Goal: Transaction & Acquisition: Purchase product/service

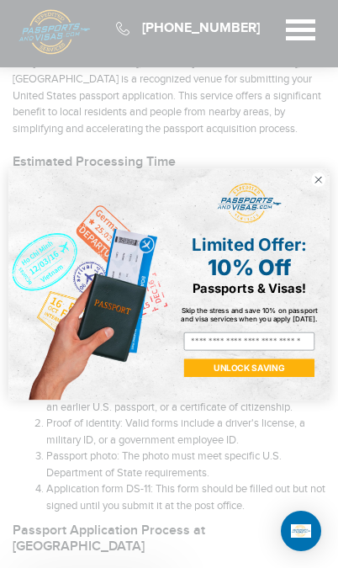
scroll to position [496, 0]
click at [307, 219] on div "POPUP Form" at bounding box center [250, 202] width 148 height 49
click at [315, 187] on circle "Close dialog" at bounding box center [318, 179] width 14 height 14
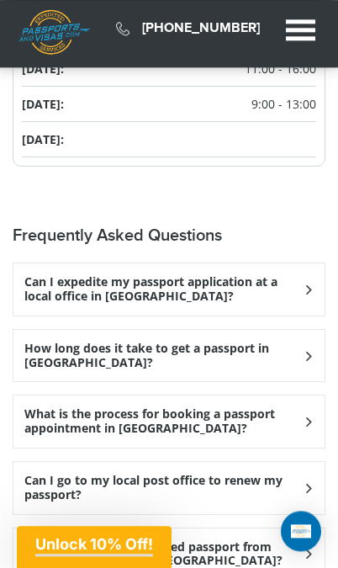
scroll to position [2070, 0]
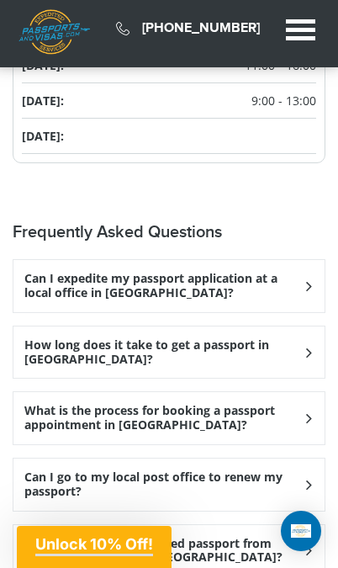
click at [225, 300] on h3 "Can I expedite my passport application at a local office in [GEOGRAPHIC_DATA]?" at bounding box center [163, 286] width 278 height 29
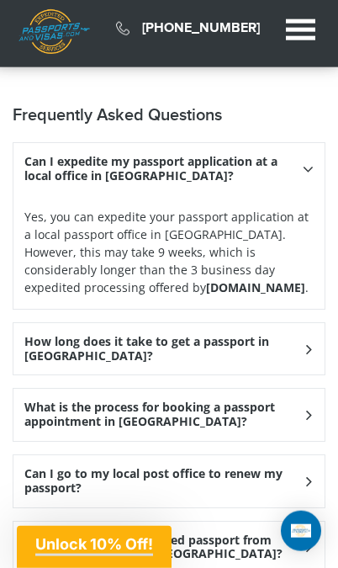
scroll to position [2188, 0]
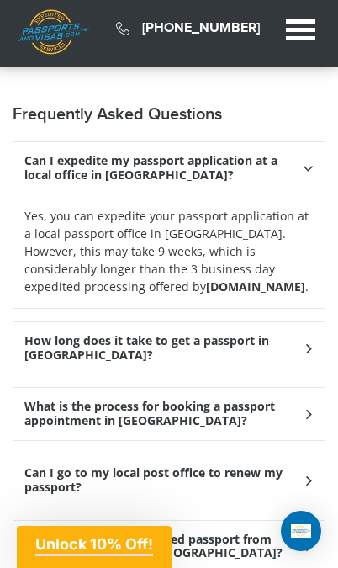
click at [204, 183] on h3 "How long does it take to get a passport in [GEOGRAPHIC_DATA]?" at bounding box center [163, 168] width 278 height 29
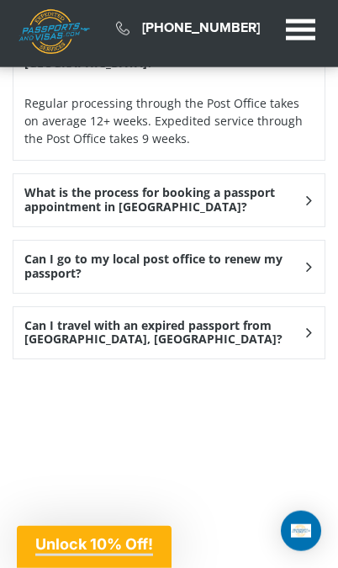
scroll to position [2499, 0]
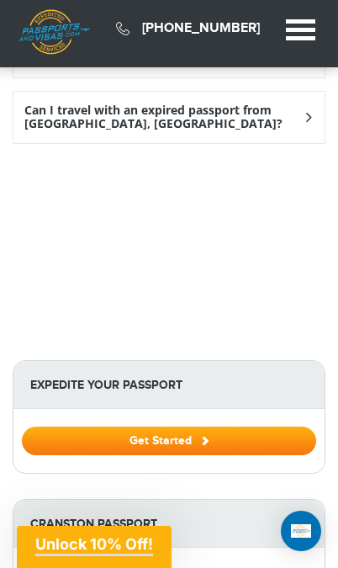
scroll to position [2916, 0]
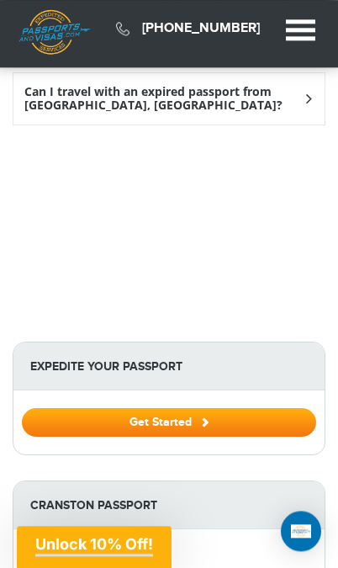
click at [58, 553] on span "Unlock 10% Off!" at bounding box center [94, 544] width 118 height 18
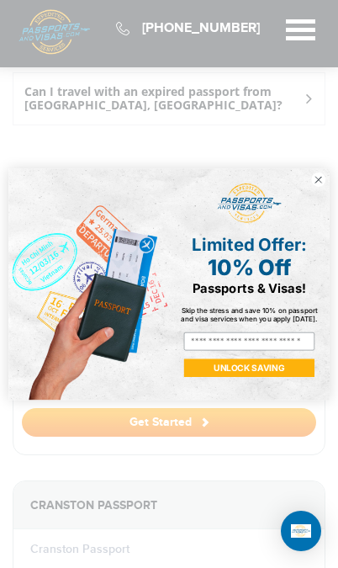
click at [310, 225] on div "POPUP Form" at bounding box center [250, 202] width 148 height 49
click at [316, 187] on circle "Close dialog" at bounding box center [318, 179] width 14 height 14
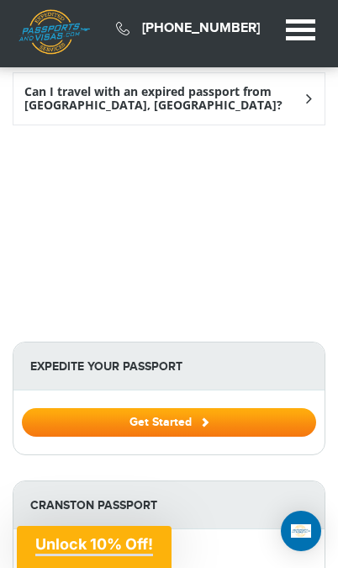
click at [111, 437] on button "Get Started" at bounding box center [169, 422] width 294 height 29
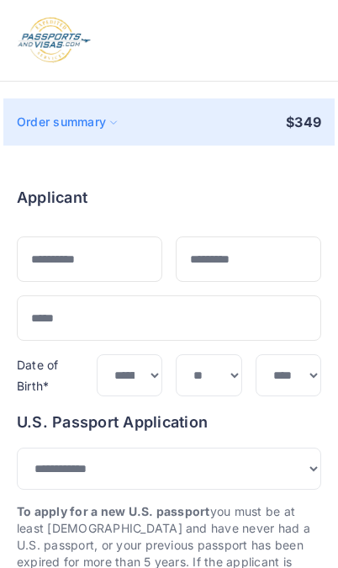
select select "***"
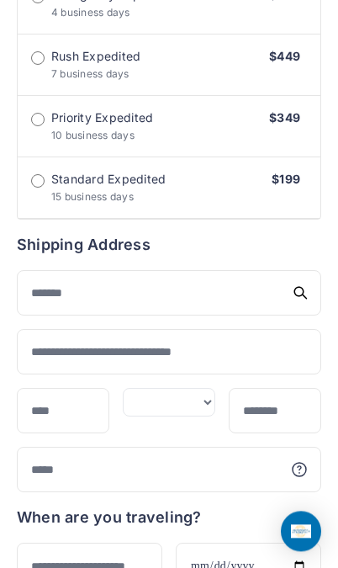
scroll to position [723, 0]
